Goal: Transaction & Acquisition: Purchase product/service

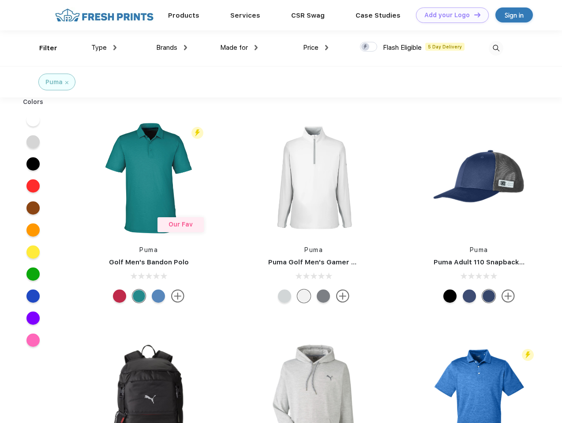
scroll to position [0, 0]
click at [449, 15] on link "Add your Logo Design Tool" at bounding box center [452, 14] width 73 height 15
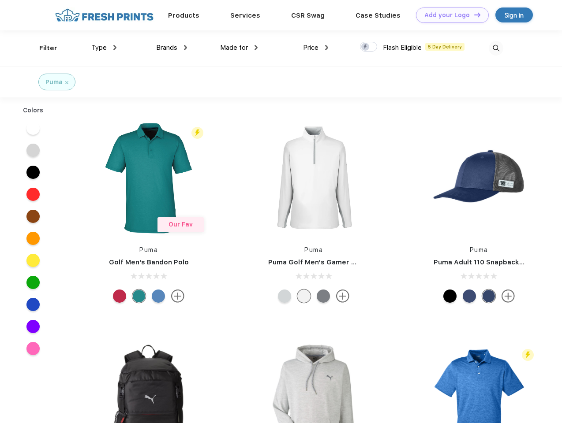
click at [0, 0] on div "Design Tool" at bounding box center [0, 0] width 0 height 0
click at [473, 15] on link "Add your Logo Design Tool" at bounding box center [452, 14] width 73 height 15
click at [42, 48] on div "Filter" at bounding box center [48, 48] width 18 height 10
click at [104, 48] on span "Type" at bounding box center [98, 48] width 15 height 8
click at [172, 48] on span "Brands" at bounding box center [166, 48] width 21 height 8
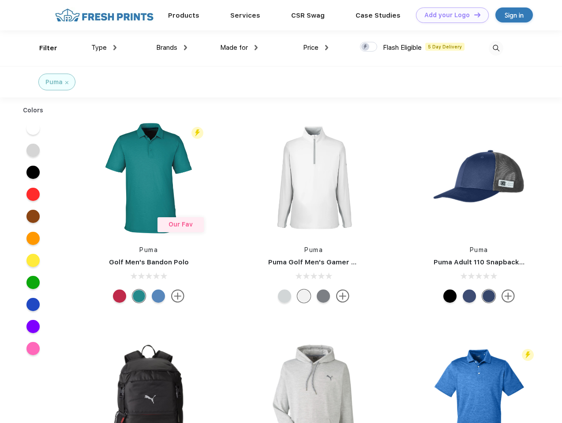
click at [239, 48] on span "Made for" at bounding box center [234, 48] width 28 height 8
click at [316, 48] on span "Price" at bounding box center [310, 48] width 15 height 8
click at [369, 47] on div at bounding box center [368, 47] width 17 height 10
click at [366, 47] on input "checkbox" at bounding box center [363, 44] width 6 height 6
click at [496, 48] on img at bounding box center [496, 48] width 15 height 15
